Goal: Navigation & Orientation: Find specific page/section

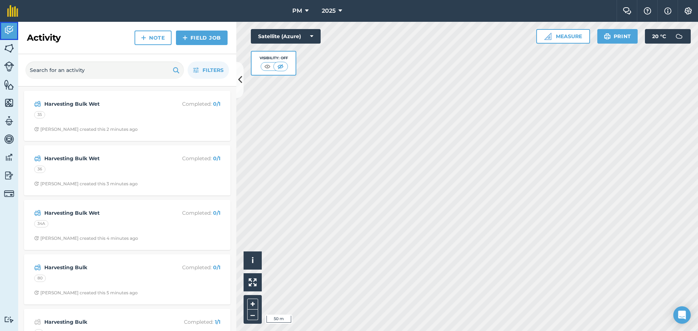
click at [4, 30] on img at bounding box center [9, 30] width 10 height 11
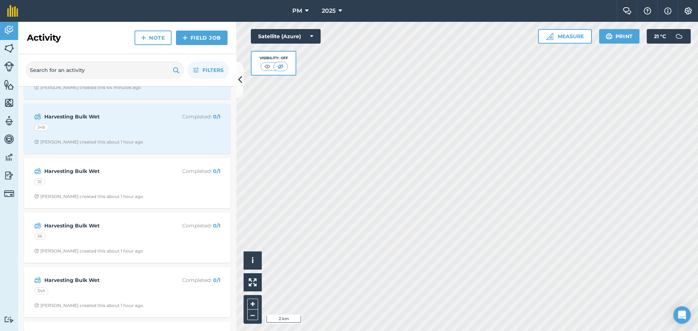
scroll to position [764, 0]
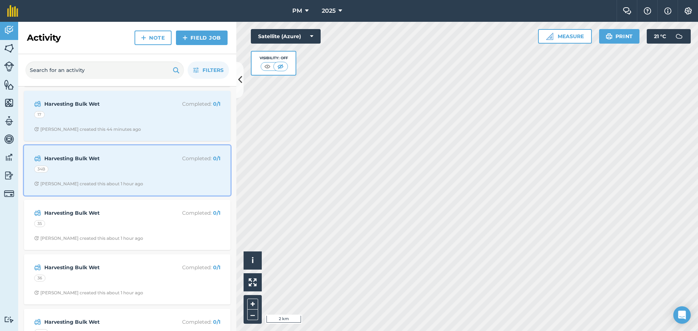
click at [133, 172] on div "34B" at bounding box center [127, 170] width 186 height 9
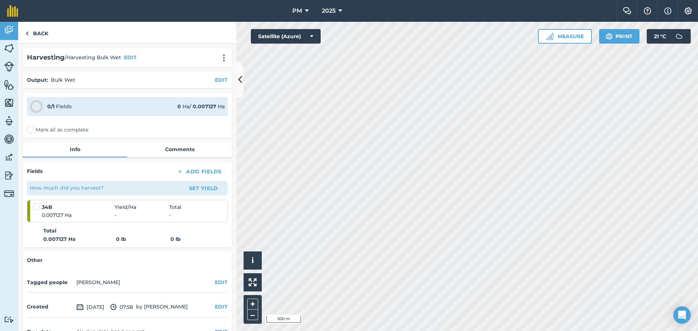
click at [433, 331] on html "PM 2025 Farm Chat Help Info Settings PM - 2025 Reproduced with the permission o…" at bounding box center [349, 165] width 698 height 331
click at [40, 30] on link "Back" at bounding box center [36, 32] width 37 height 21
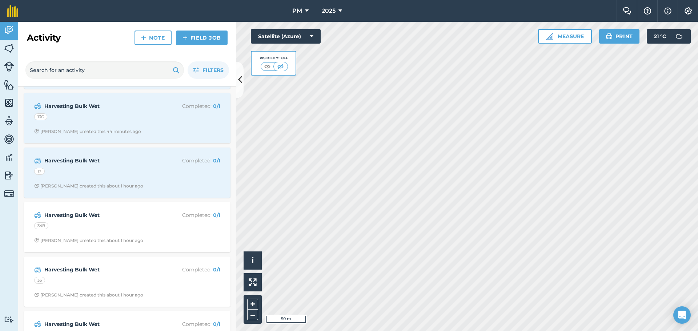
scroll to position [727, 0]
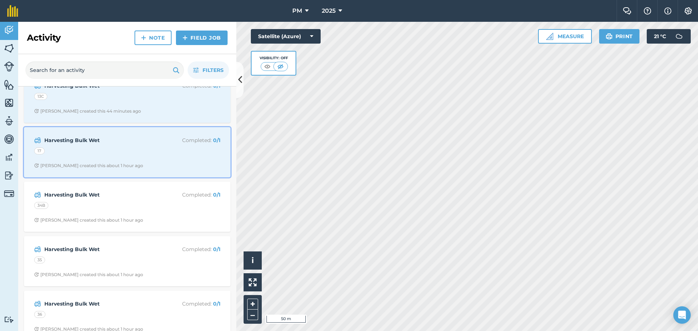
click at [120, 147] on div "Harvesting Bulk Wet Completed : 0 / 1 17 Dave G created this about 1 hour ago" at bounding box center [127, 152] width 198 height 41
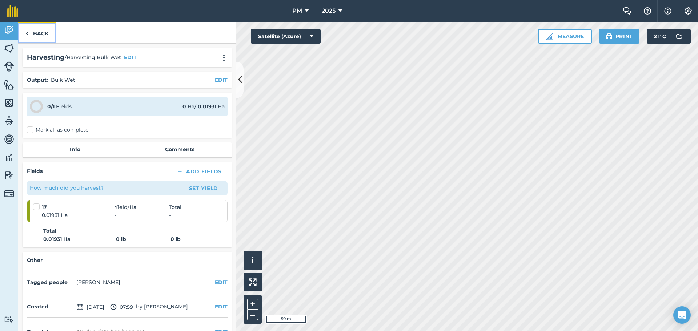
click at [38, 31] on link "Back" at bounding box center [36, 32] width 37 height 21
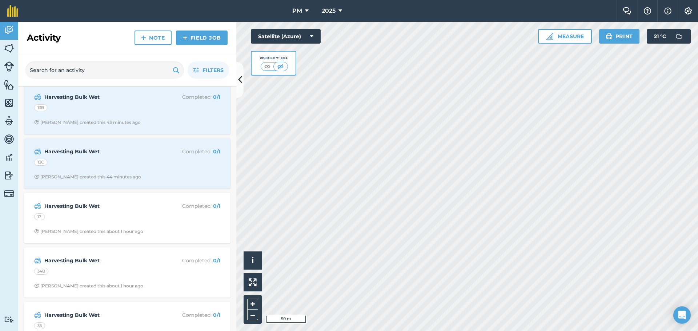
scroll to position [655, 0]
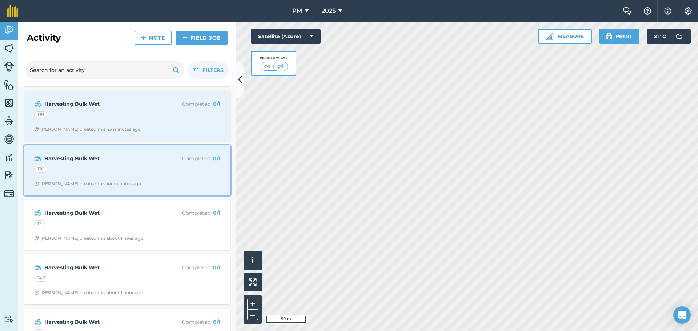
click at [82, 161] on strong "Harvesting Bulk Wet" at bounding box center [101, 159] width 115 height 8
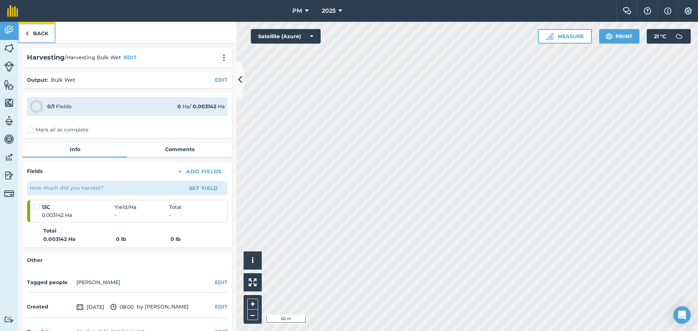
click at [39, 31] on link "Back" at bounding box center [36, 32] width 37 height 21
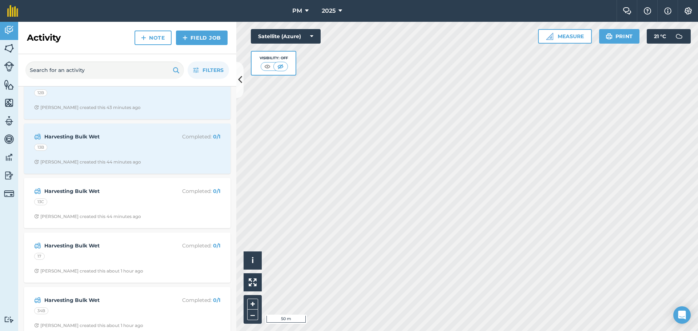
scroll to position [509, 0]
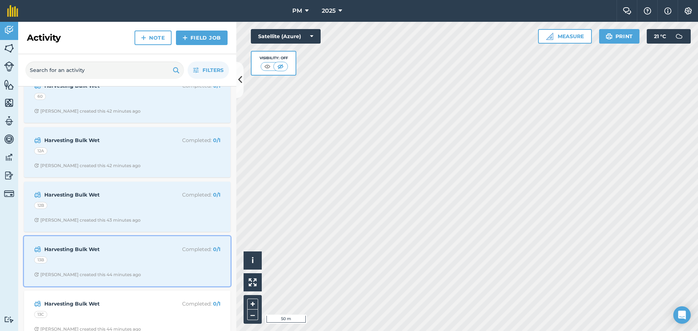
click at [106, 272] on div "Dave G created this 44 minutes ago" at bounding box center [87, 275] width 107 height 6
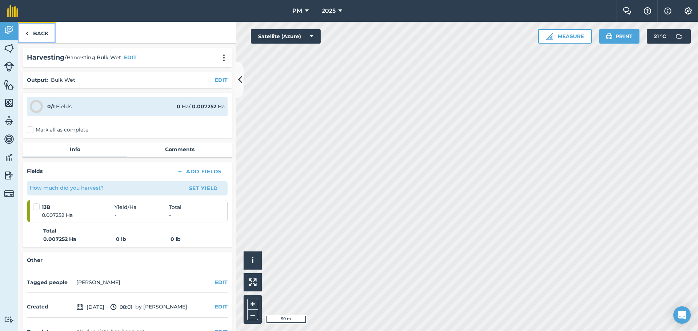
click at [45, 27] on link "Back" at bounding box center [36, 32] width 37 height 21
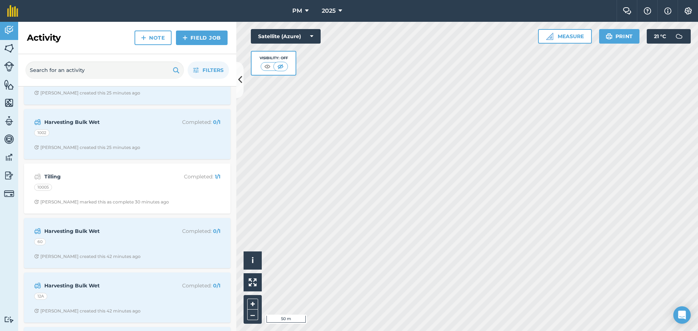
scroll to position [546, 0]
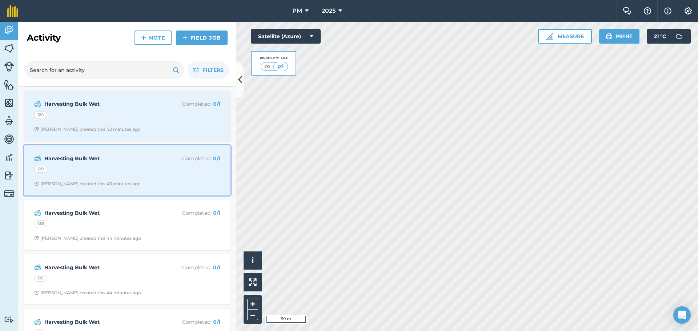
click at [118, 181] on div "Dave G created this 43 minutes ago" at bounding box center [87, 184] width 107 height 6
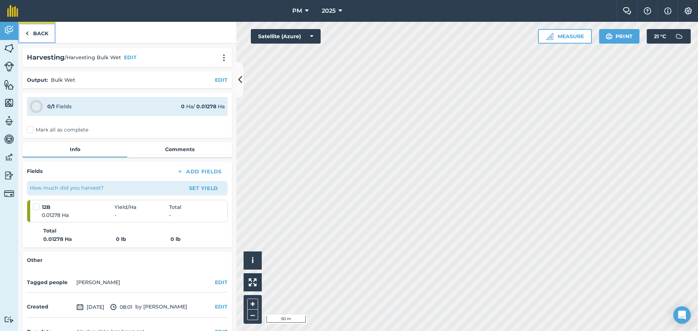
click at [41, 26] on link "Back" at bounding box center [36, 32] width 37 height 21
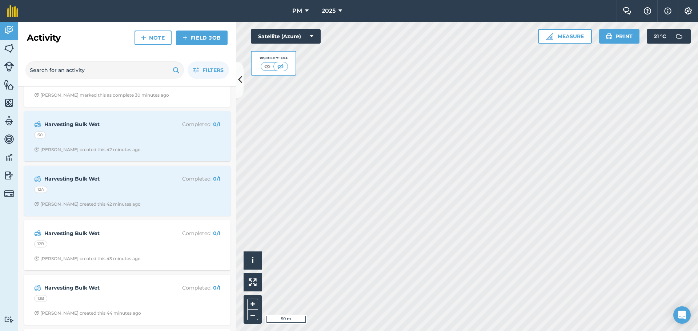
scroll to position [473, 0]
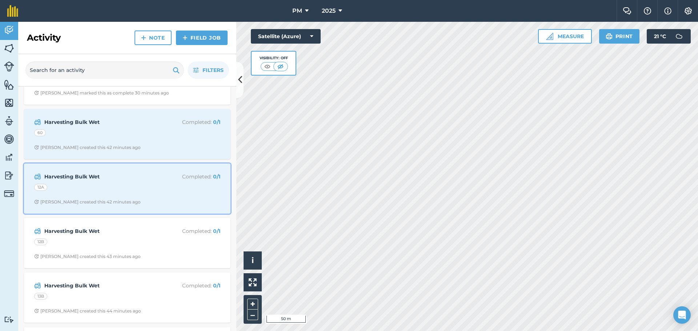
click at [161, 197] on div "Harvesting Bulk Wet Completed : 0 / 1 12A Dave G created this 42 minutes ago" at bounding box center [127, 188] width 198 height 41
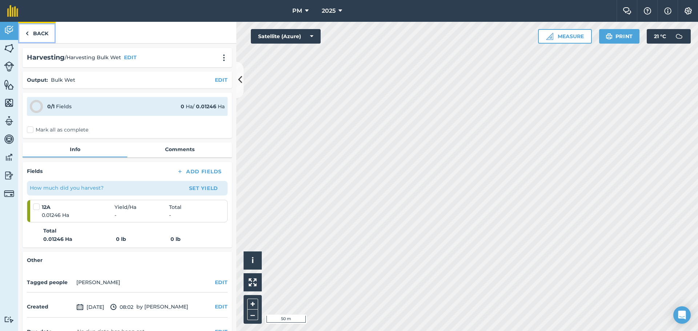
click at [40, 31] on link "Back" at bounding box center [36, 32] width 37 height 21
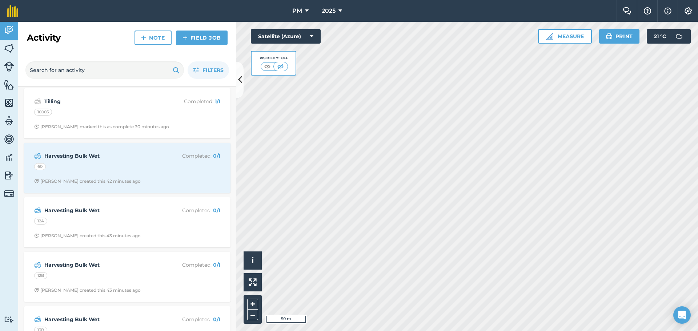
scroll to position [436, 0]
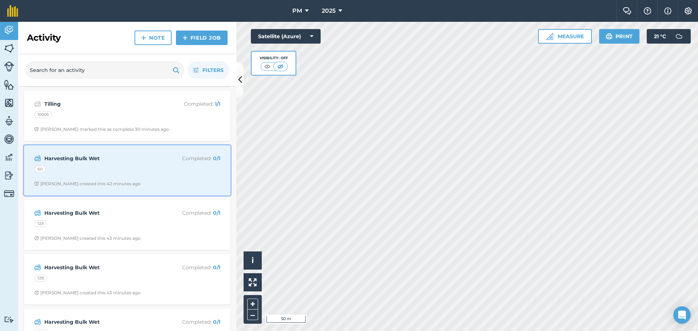
click at [120, 173] on div "60" at bounding box center [127, 170] width 186 height 9
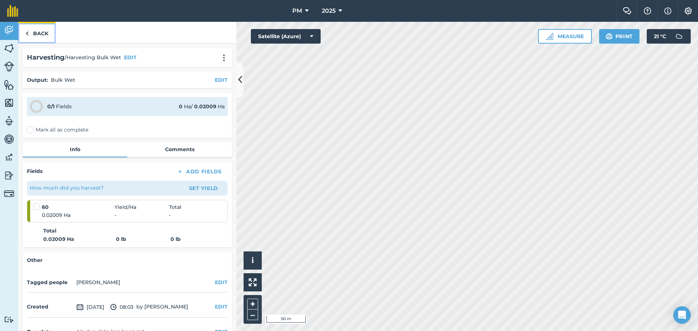
click at [44, 34] on link "Back" at bounding box center [36, 32] width 37 height 21
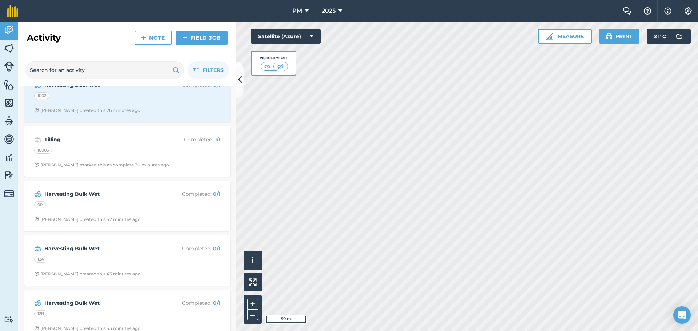
scroll to position [364, 0]
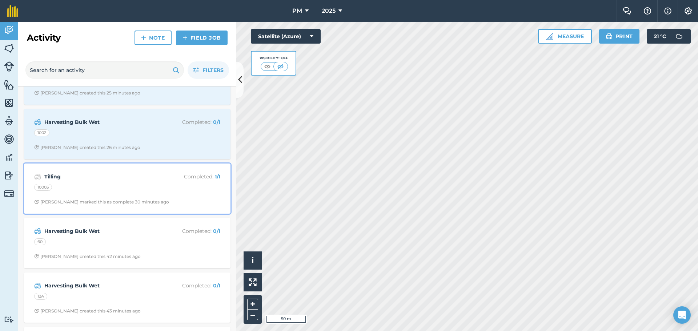
click at [155, 180] on strong "Tilling" at bounding box center [101, 177] width 115 height 8
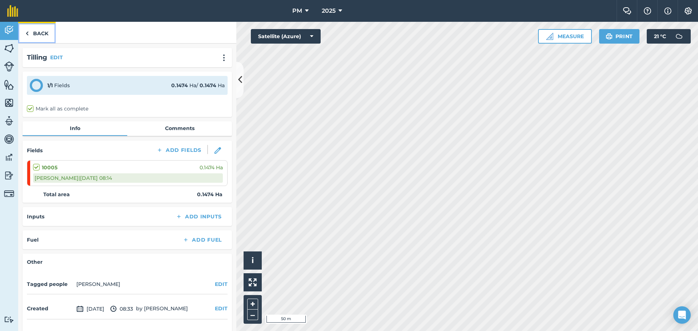
click at [44, 30] on link "Back" at bounding box center [36, 32] width 37 height 21
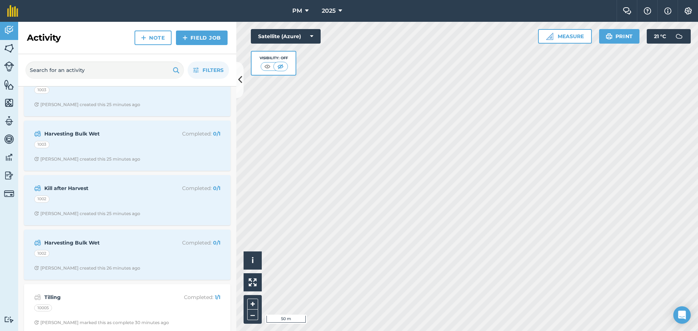
scroll to position [291, 0]
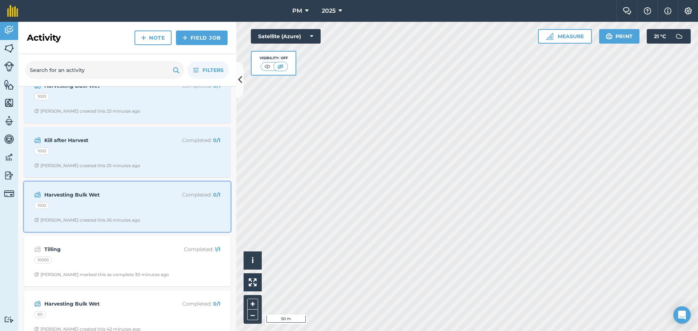
click at [131, 215] on div "Harvesting Bulk Wet Completed : 0 / 1 1002 Dave G created this 26 minutes ago" at bounding box center [127, 206] width 198 height 41
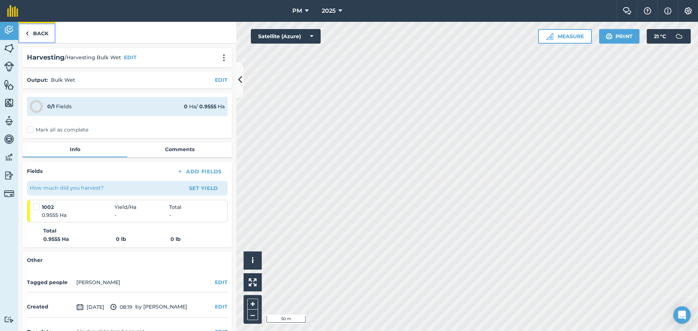
click at [41, 37] on link "Back" at bounding box center [36, 32] width 37 height 21
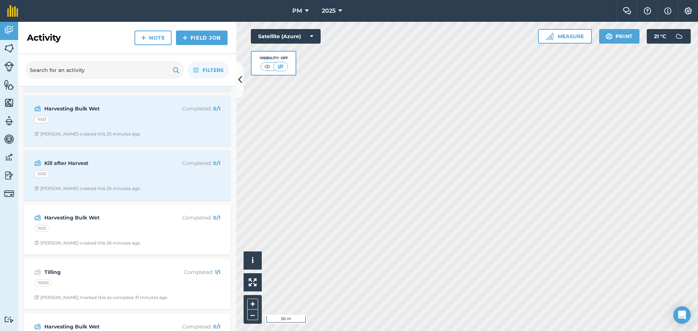
scroll to position [291, 0]
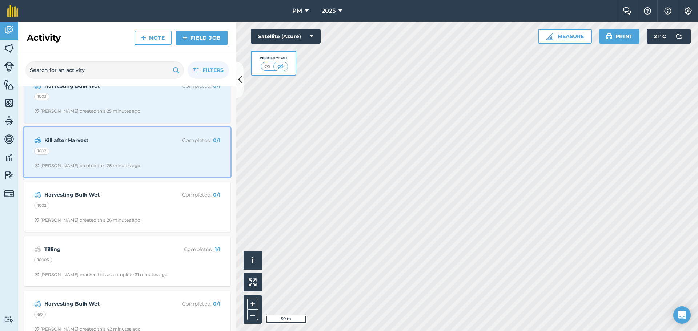
click at [137, 158] on div "Kill after Harvest Completed : 0 / 1 1002 Dave G created this 26 minutes ago" at bounding box center [127, 152] width 198 height 41
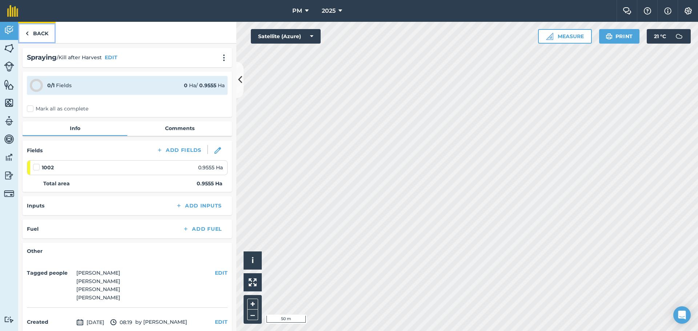
click at [47, 36] on link "Back" at bounding box center [36, 32] width 37 height 21
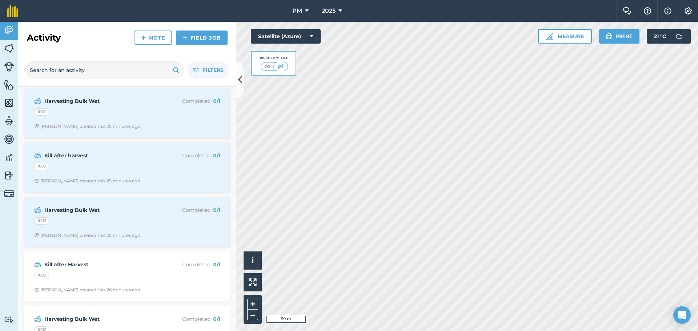
scroll to position [182, 0]
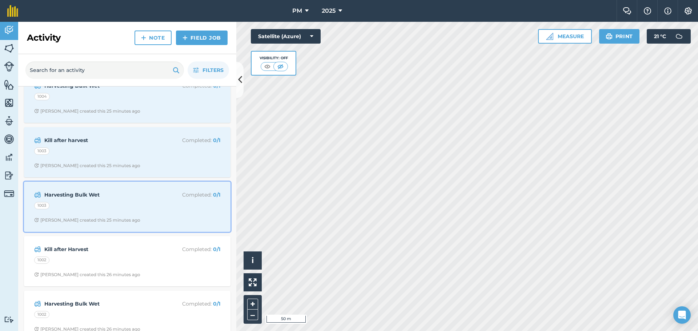
click at [151, 197] on strong "Harvesting Bulk Wet" at bounding box center [101, 195] width 115 height 8
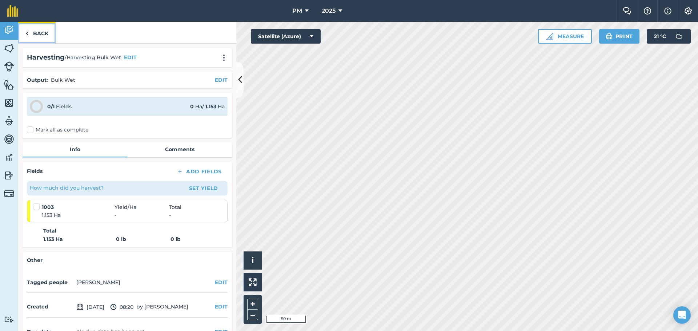
click at [32, 29] on link "Back" at bounding box center [36, 32] width 37 height 21
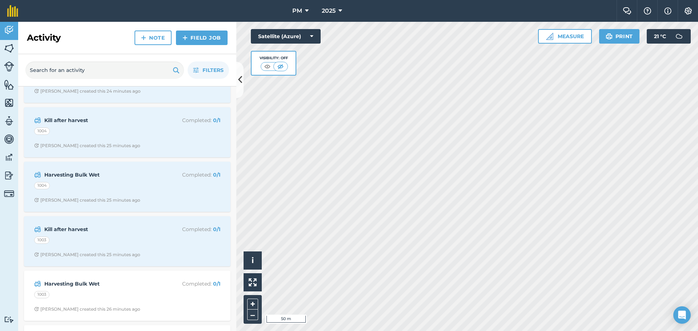
scroll to position [145, 0]
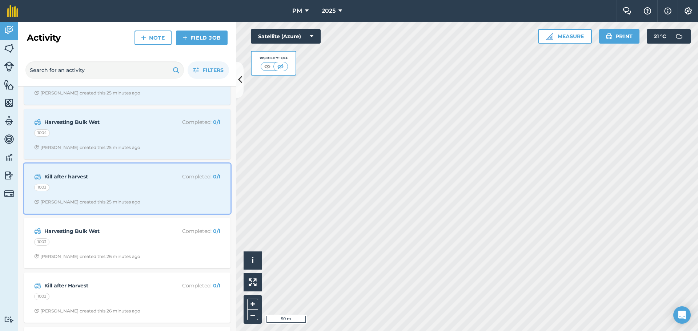
click at [122, 178] on strong "Kill after harvest" at bounding box center [101, 177] width 115 height 8
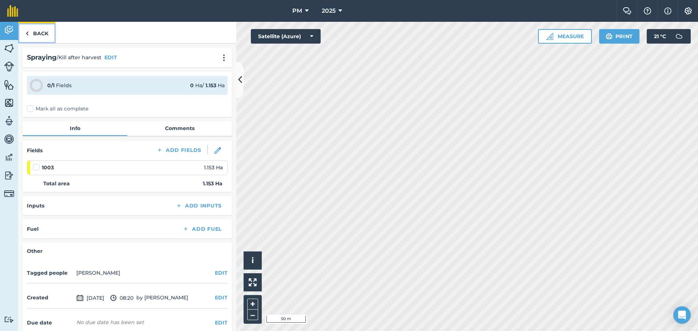
click at [40, 33] on link "Back" at bounding box center [36, 32] width 37 height 21
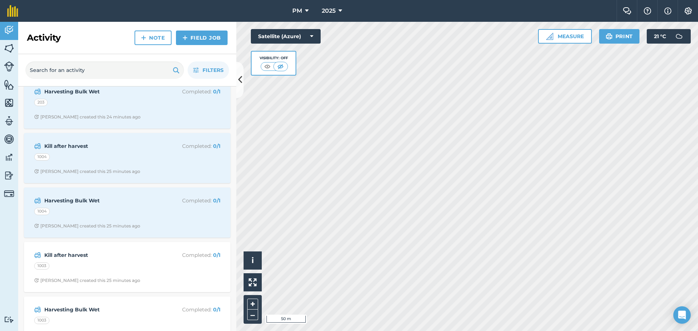
scroll to position [73, 0]
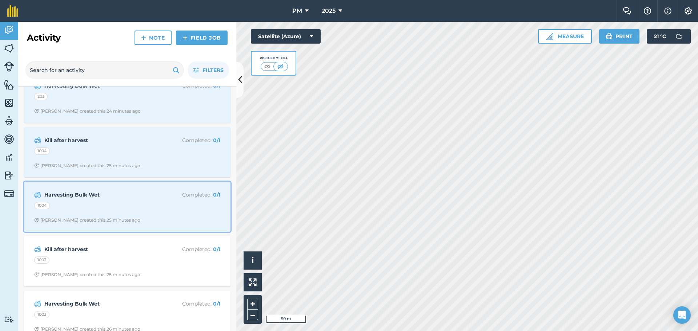
click at [98, 201] on div "Harvesting Bulk Wet Completed : 0 / 1 1004 Dave G created this 25 minutes ago" at bounding box center [127, 206] width 198 height 41
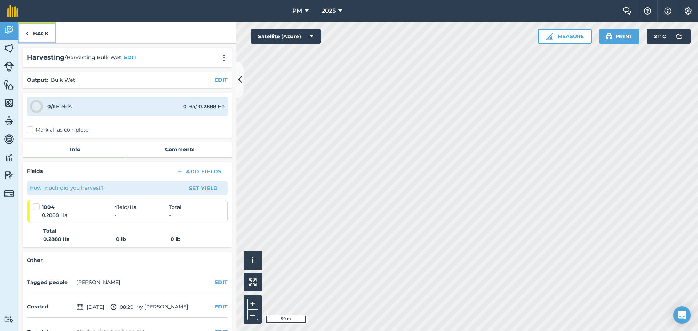
click at [40, 32] on link "Back" at bounding box center [36, 32] width 37 height 21
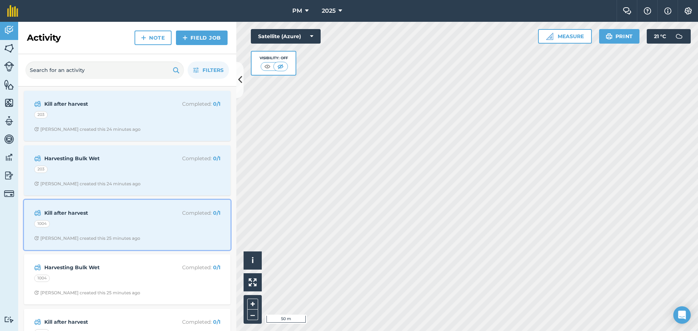
click at [90, 231] on div "Kill after harvest Completed : 0 / 1 1004 Dave G created this 25 minutes ago" at bounding box center [127, 224] width 198 height 41
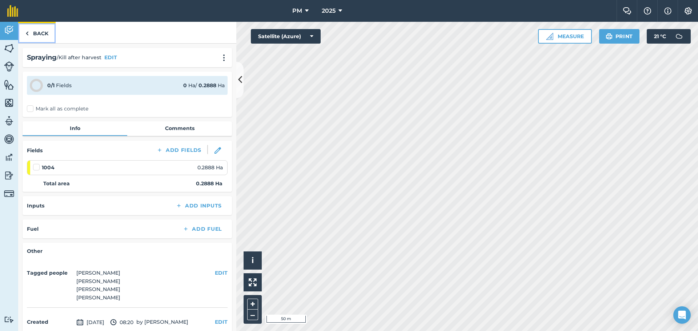
click at [34, 37] on link "Back" at bounding box center [36, 32] width 37 height 21
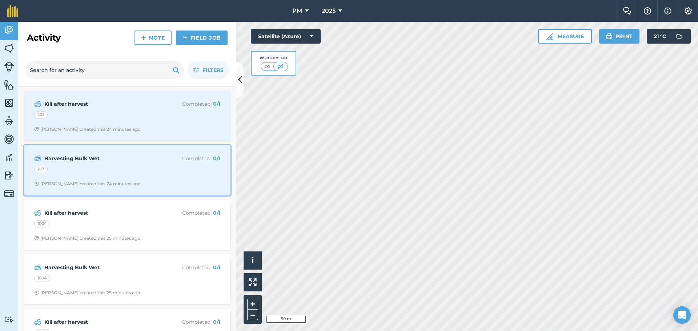
click at [88, 169] on div "203" at bounding box center [127, 170] width 186 height 9
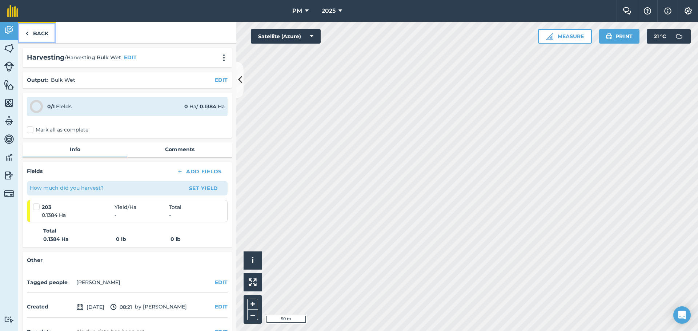
click at [32, 32] on link "Back" at bounding box center [36, 32] width 37 height 21
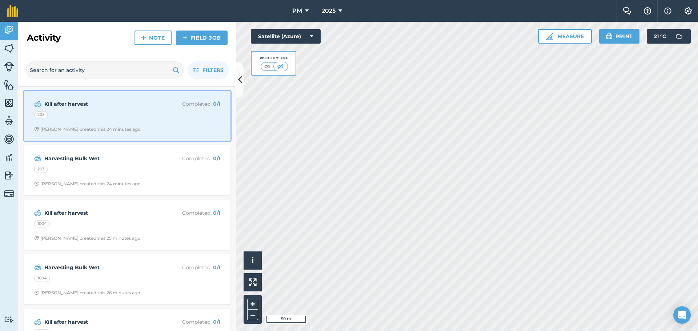
click at [95, 120] on div "203" at bounding box center [127, 115] width 186 height 9
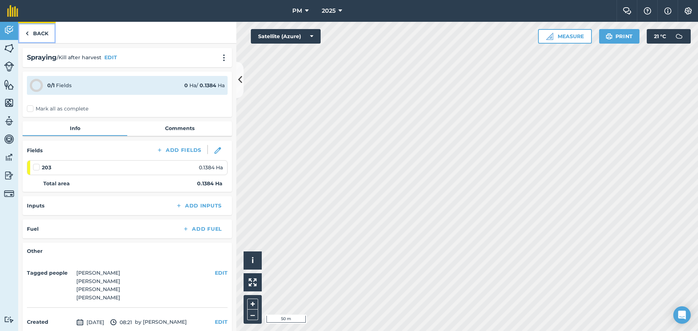
click at [44, 31] on link "Back" at bounding box center [36, 32] width 37 height 21
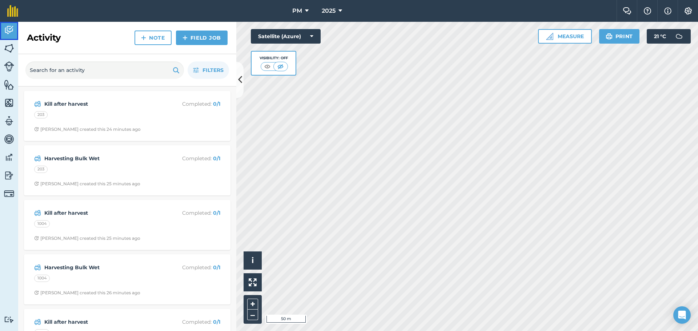
click at [11, 27] on img at bounding box center [9, 30] width 10 height 11
